Goal: Task Accomplishment & Management: Use online tool/utility

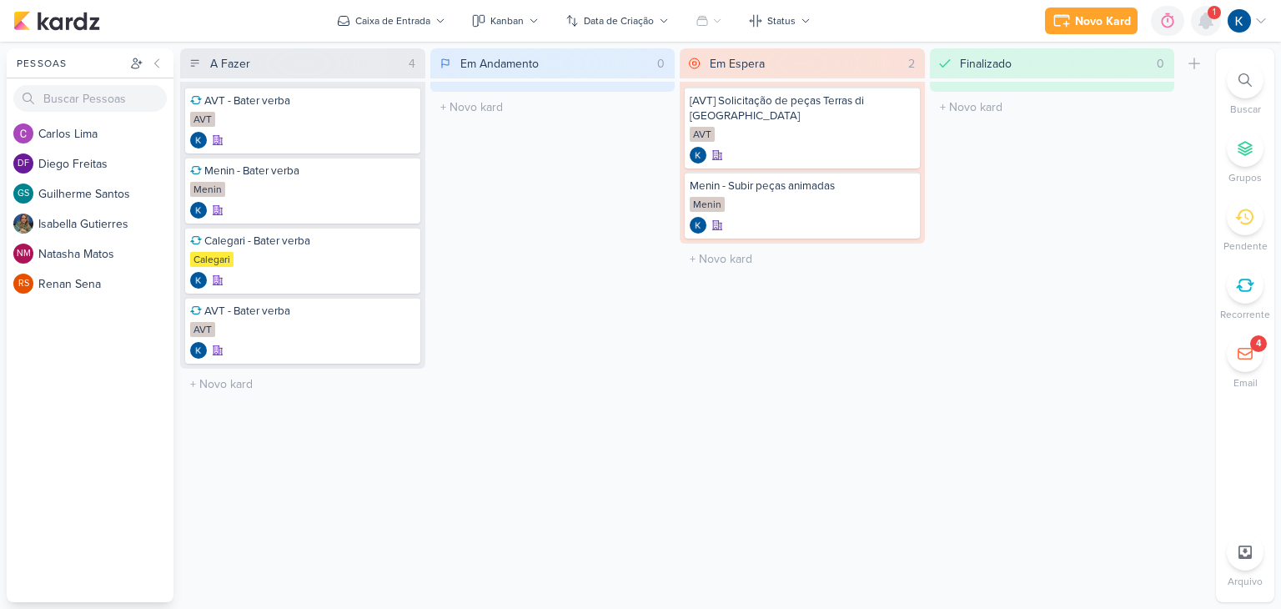
click at [1199, 21] on icon at bounding box center [1206, 21] width 20 height 20
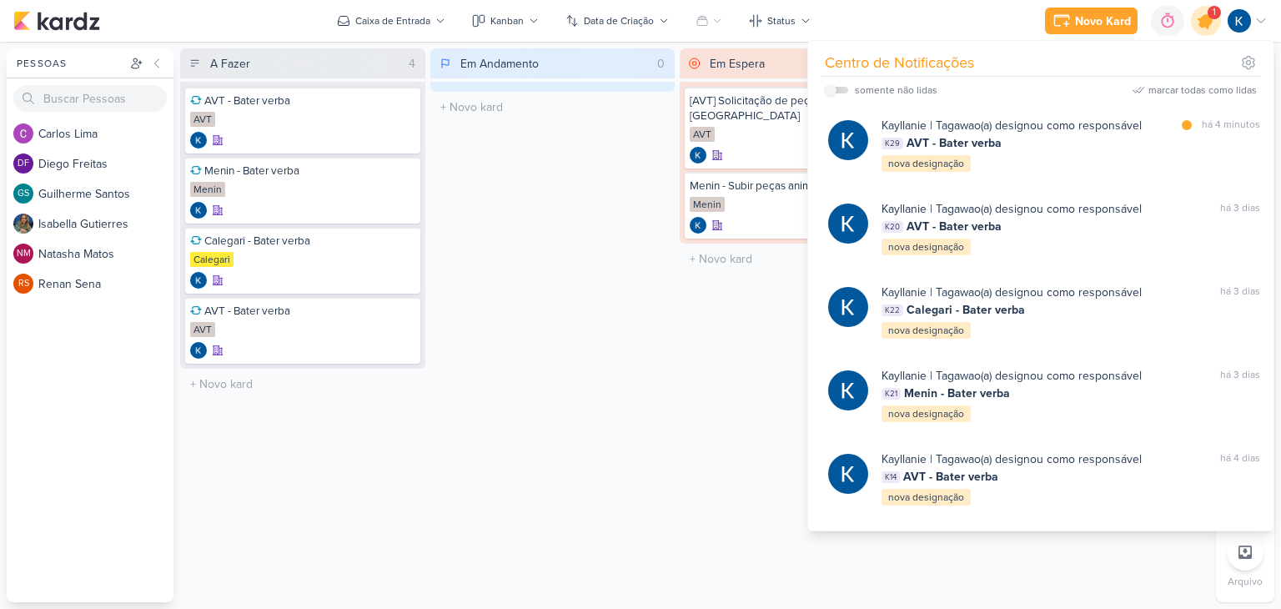
click at [1199, 21] on icon at bounding box center [1206, 21] width 20 height 20
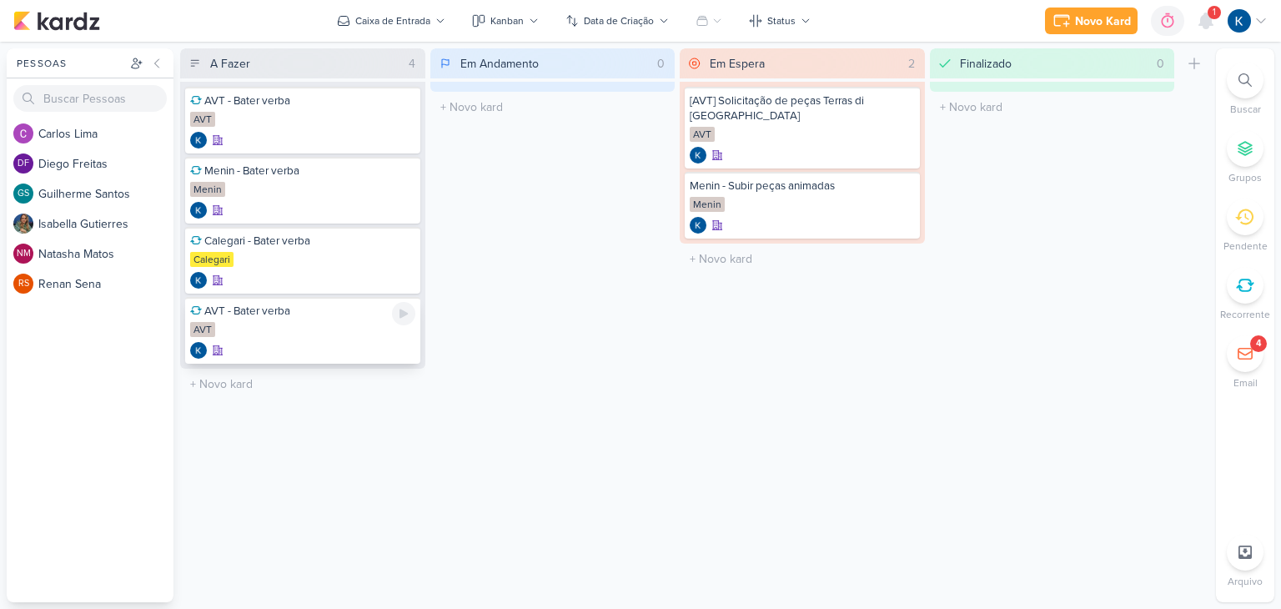
click at [284, 314] on div "AVT - Bater verba" at bounding box center [302, 311] width 225 height 15
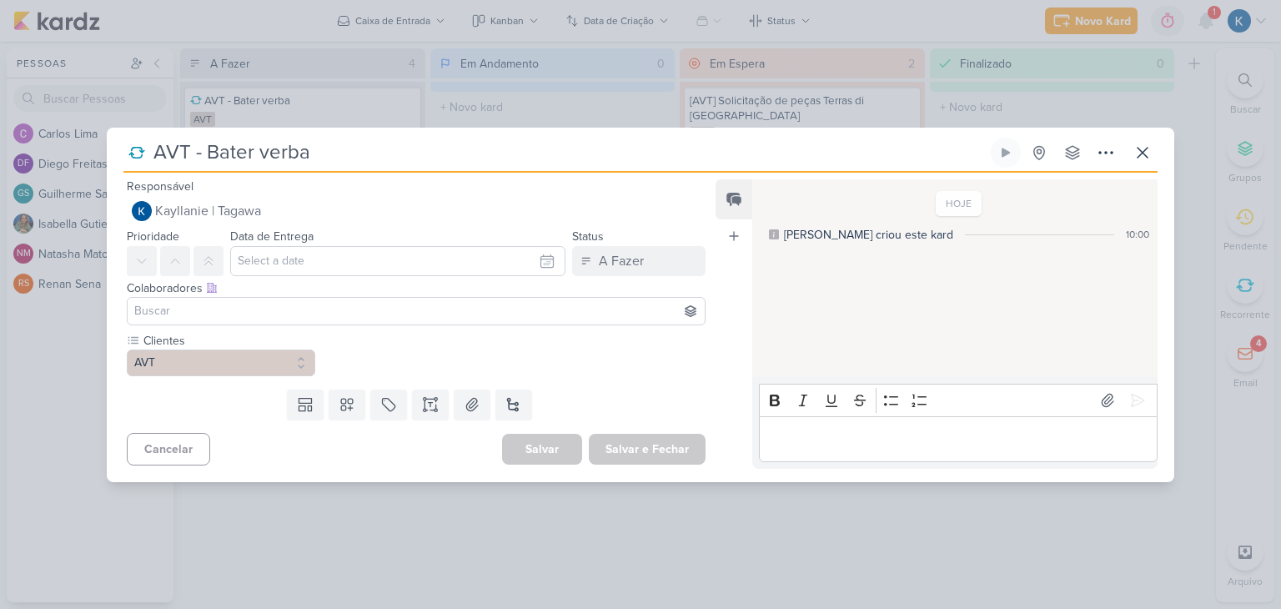
drag, startPoint x: 310, startPoint y: 148, endPoint x: 205, endPoint y: 144, distance: 105.2
click at [205, 144] on input "AVT - Bater verba" at bounding box center [567, 153] width 839 height 30
type input "AVT - Repor"
type input "AVT - Report"
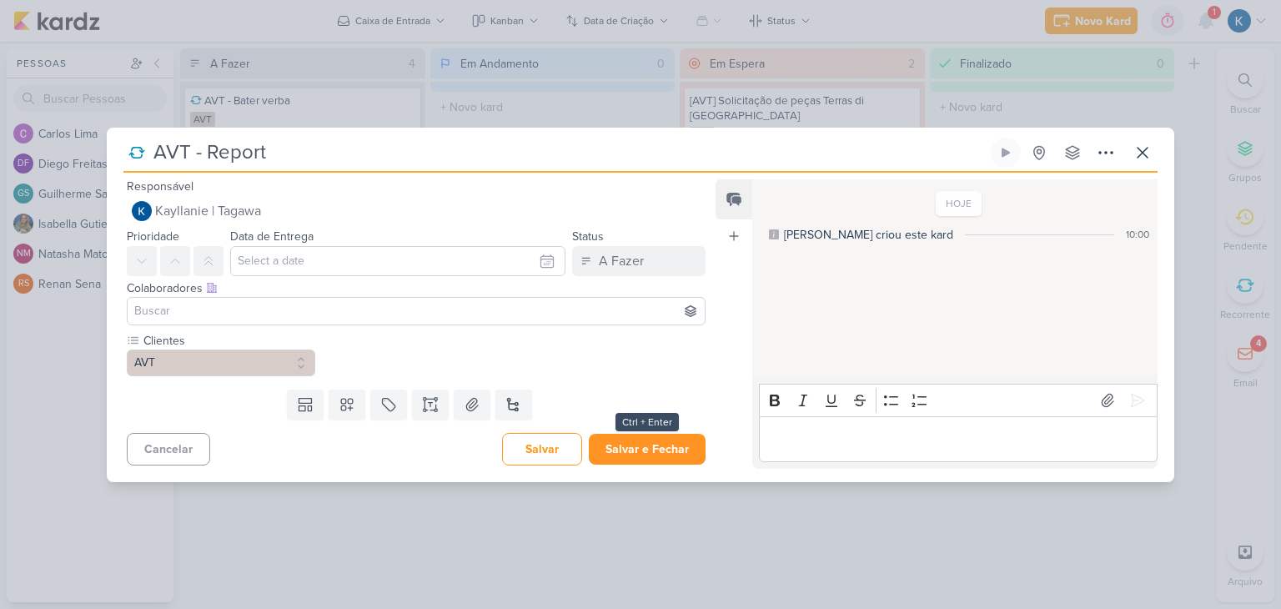
type input "AVT - Report"
click at [680, 450] on button "Salvar e Fechar" at bounding box center [647, 449] width 117 height 31
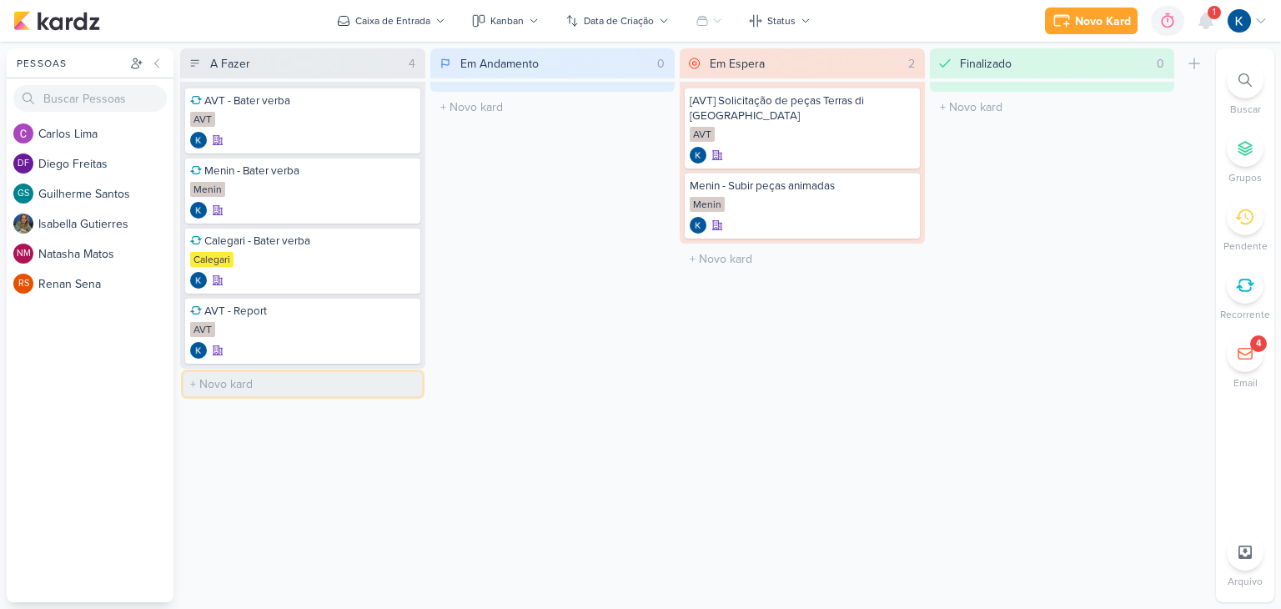
click at [274, 391] on input "text" at bounding box center [302, 384] width 238 height 24
click at [237, 379] on input "Menin - comparativo leads" at bounding box center [302, 384] width 238 height 24
click at [334, 382] on input "Menin - Comparativo leads" at bounding box center [302, 384] width 238 height 24
drag, startPoint x: 372, startPoint y: 384, endPoint x: 277, endPoint y: 384, distance: 95.1
click at [277, 384] on input "Menin - Comparativo leads" at bounding box center [302, 384] width 238 height 24
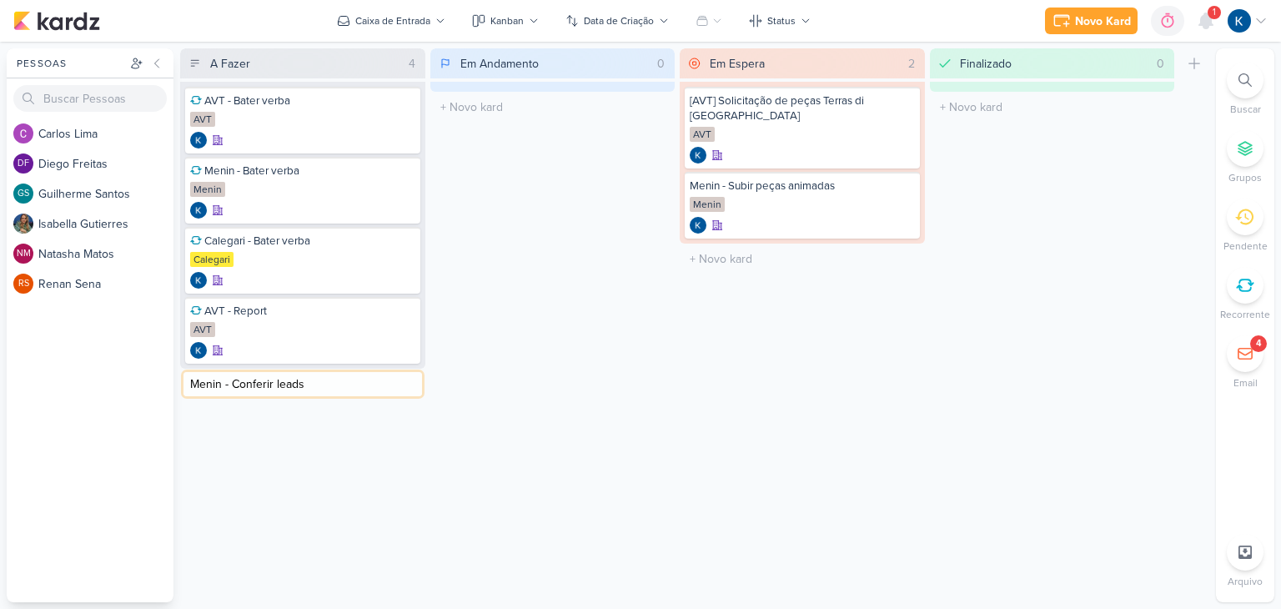
type input "Menin - Conferir leads"
click at [580, 444] on div "Em Andamento 0 Mover Para Esquerda Mover Para Direita [GEOGRAPHIC_DATA] O títul…" at bounding box center [552, 325] width 245 height 554
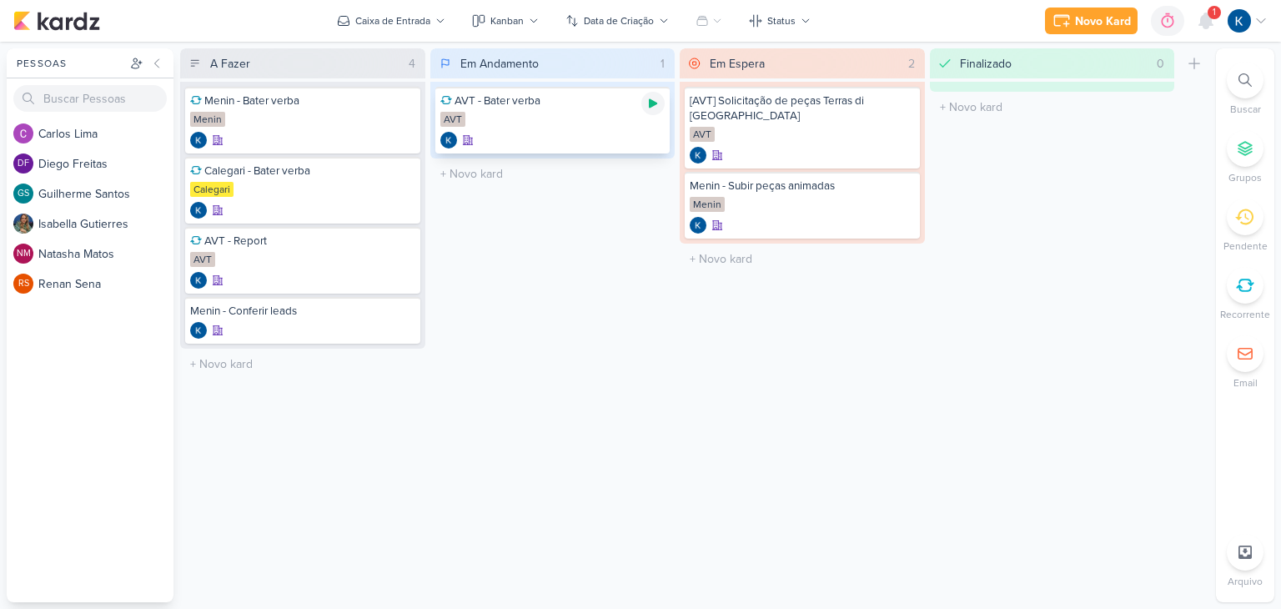
click at [654, 105] on icon at bounding box center [652, 103] width 13 height 13
click at [655, 103] on icon at bounding box center [653, 103] width 8 height 8
click at [654, 105] on icon at bounding box center [653, 103] width 8 height 9
